Goal: Contribute content

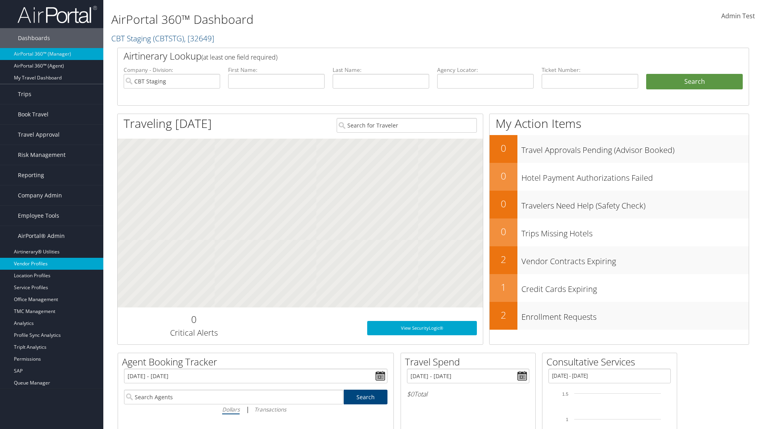
click at [52, 264] on link "Vendor Profiles" at bounding box center [51, 264] width 103 height 12
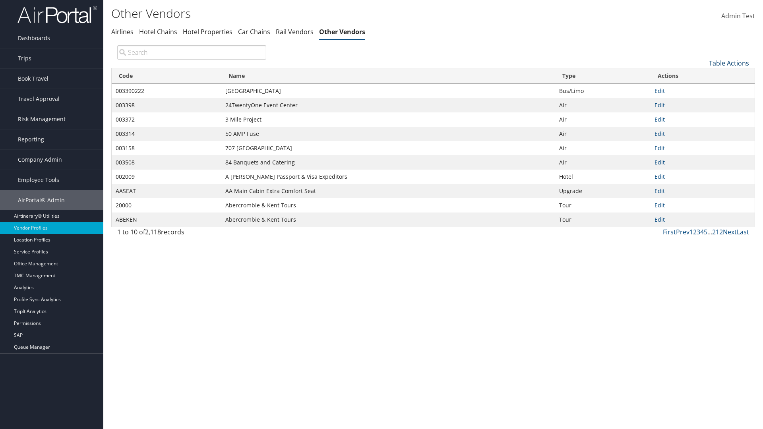
click at [729, 63] on link "Table Actions" at bounding box center [729, 63] width 40 height 9
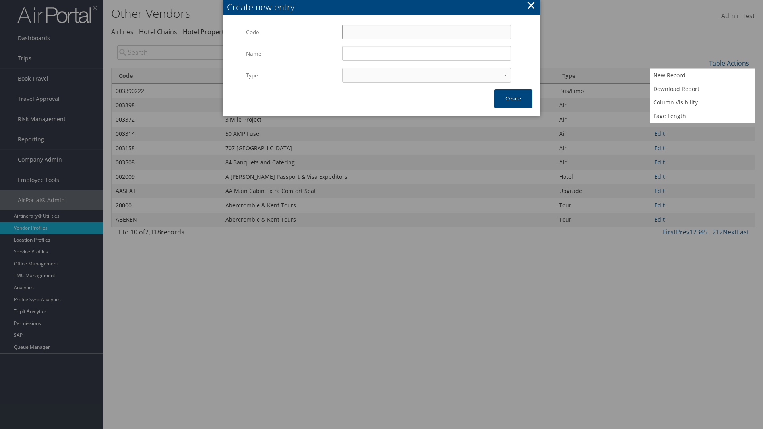
click at [426, 32] on input "Code" at bounding box center [426, 32] width 169 height 15
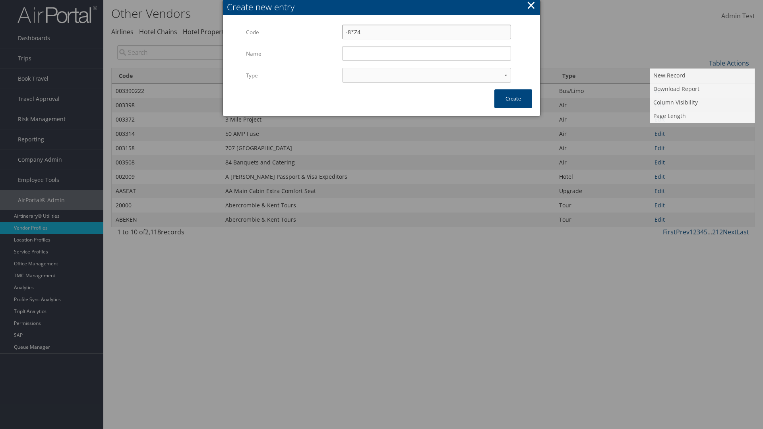
type input "-8*Z4"
type input "Test"
click at [426, 53] on input "Test" at bounding box center [426, 53] width 169 height 15
select select "15"
type input "-8*Z4"
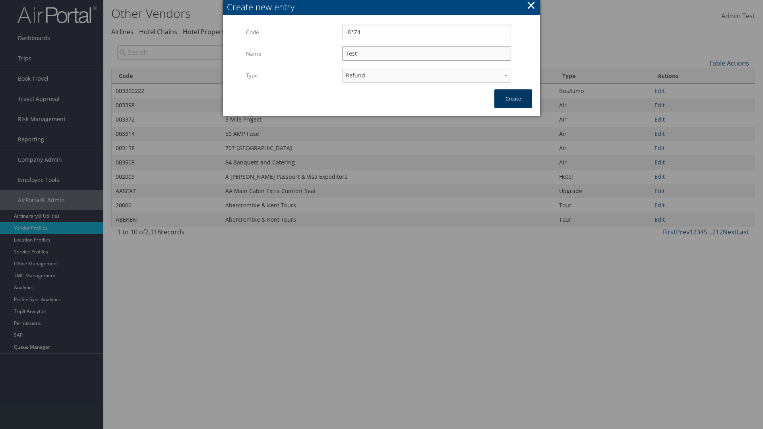
type input "Test"
click at [513, 99] on button "Create" at bounding box center [513, 98] width 38 height 19
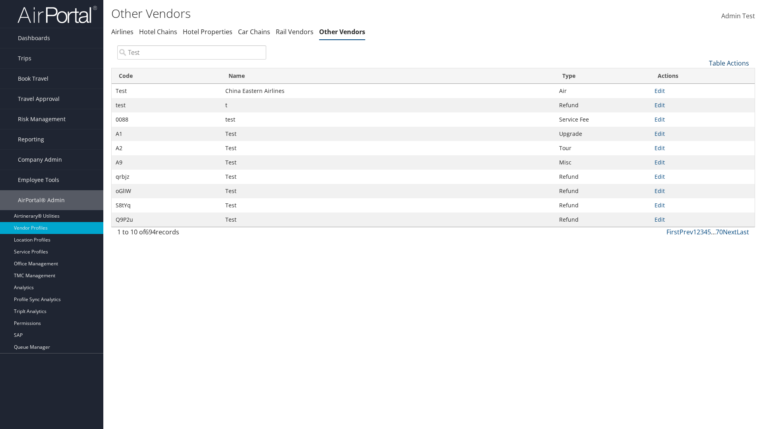
type input "Test"
click at [729, 63] on link "Table Actions" at bounding box center [729, 63] width 40 height 9
click at [702, 76] on link "Code" at bounding box center [702, 77] width 105 height 14
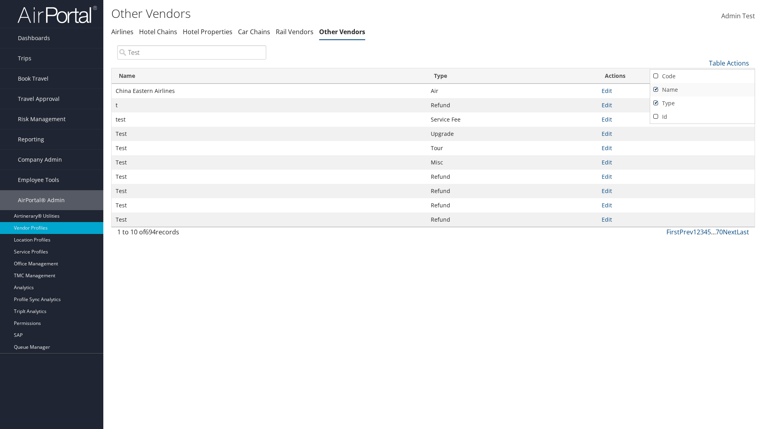
click at [702, 89] on link "Name" at bounding box center [702, 90] width 105 height 14
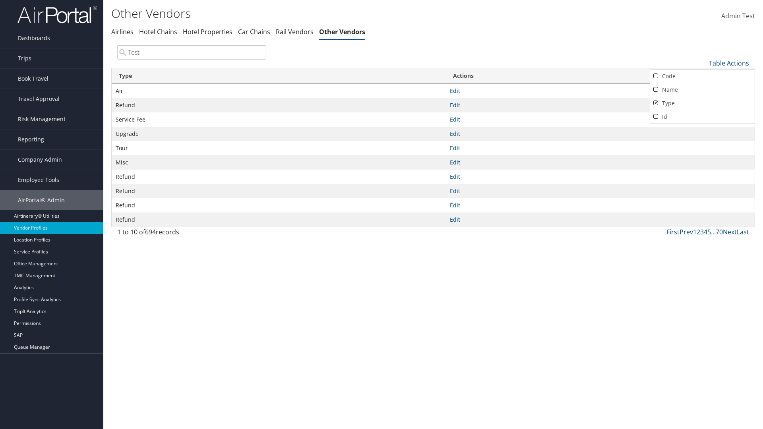
click at [702, 103] on link "Type" at bounding box center [702, 104] width 105 height 14
click at [382, 215] on div at bounding box center [381, 214] width 763 height 429
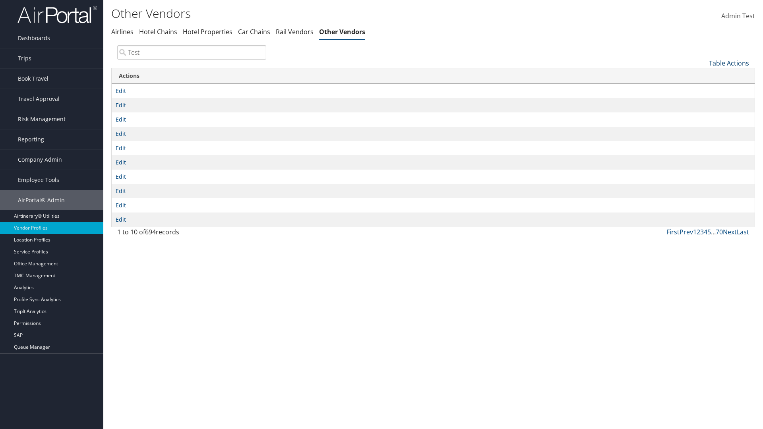
click at [729, 63] on link "Table Actions" at bounding box center [729, 63] width 40 height 9
click at [702, 102] on link "Column Visibility" at bounding box center [702, 103] width 105 height 14
click at [702, 76] on link "Code" at bounding box center [702, 77] width 105 height 14
click at [702, 89] on link "Name" at bounding box center [702, 90] width 105 height 14
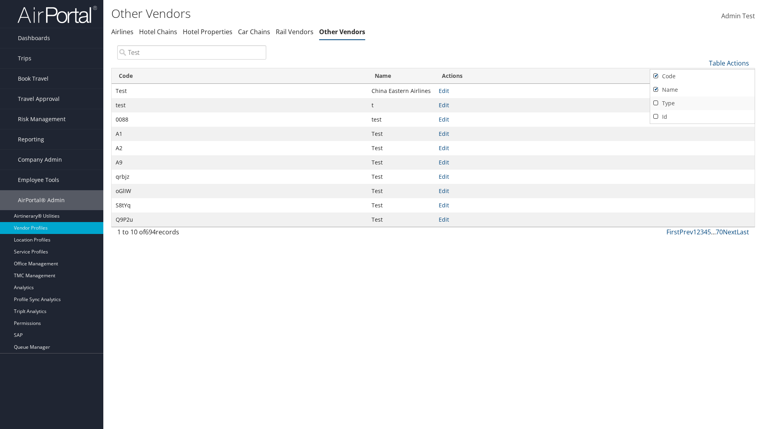
click at [702, 103] on link "Type" at bounding box center [702, 104] width 105 height 14
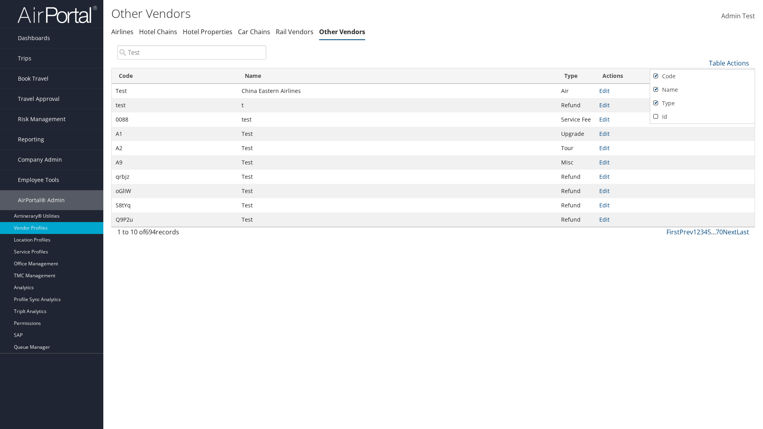
click at [382, 215] on div at bounding box center [381, 214] width 763 height 429
